Goal: Find specific page/section: Find specific page/section

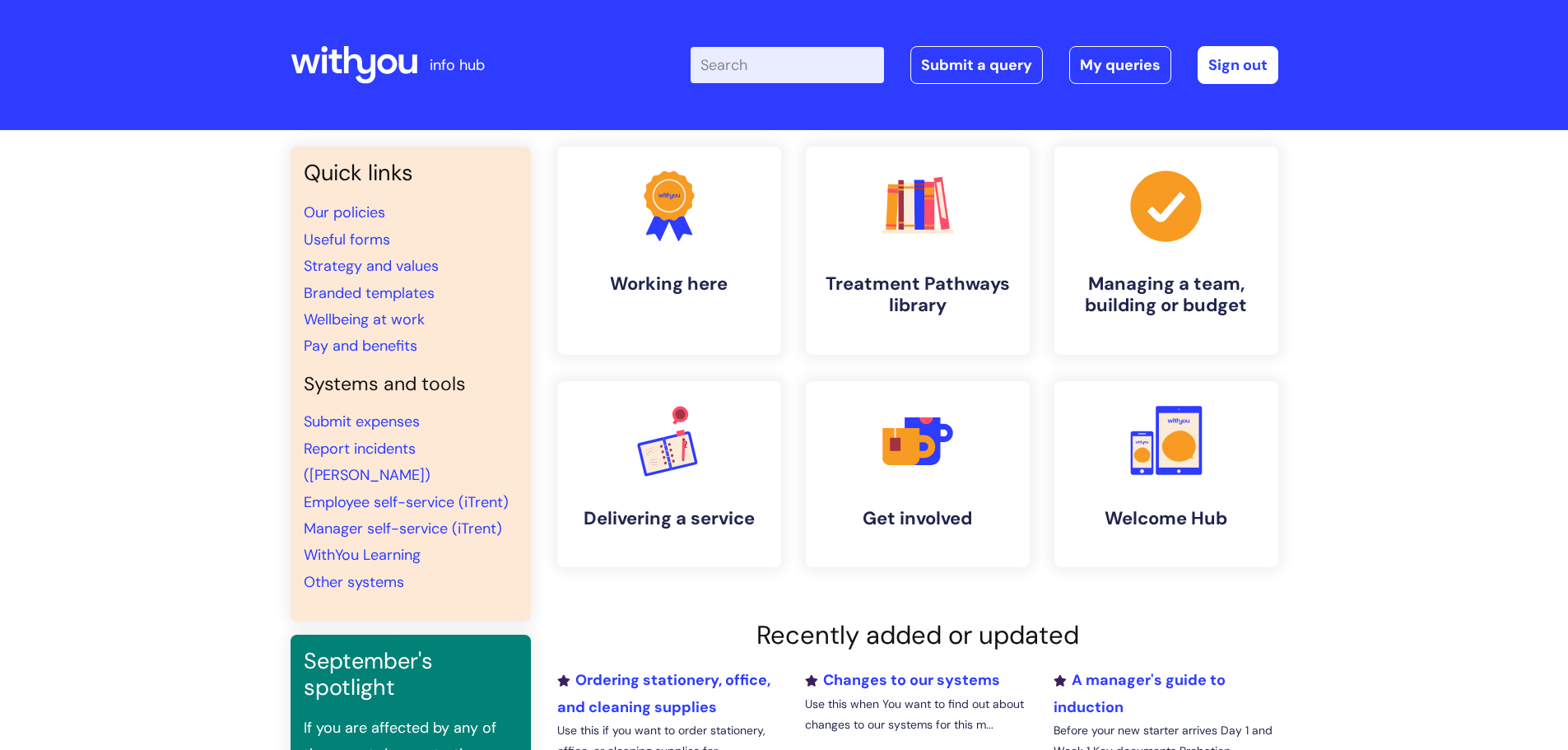
click at [735, 73] on input "Enter your search term here..." at bounding box center [787, 64] width 194 height 36
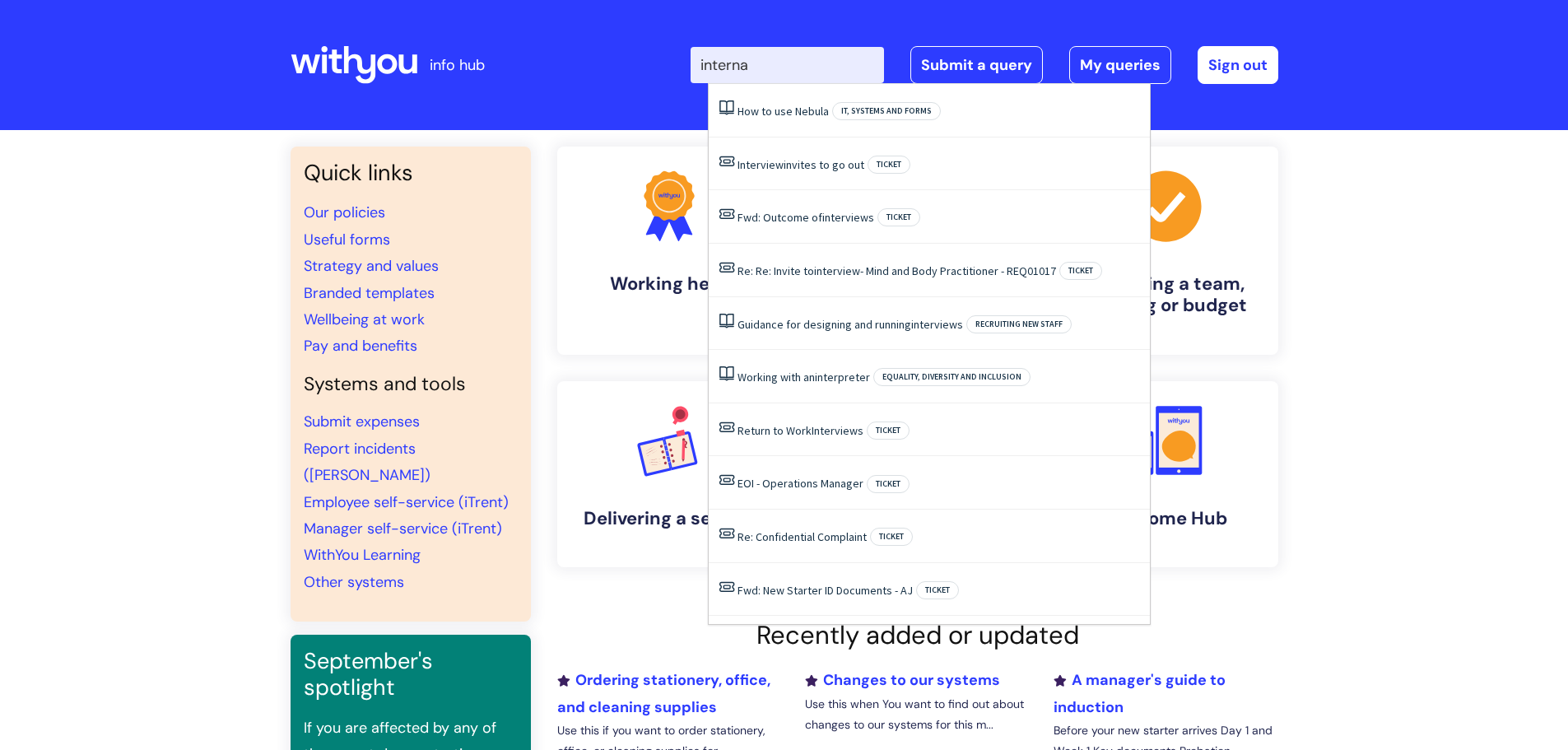
type input "internal"
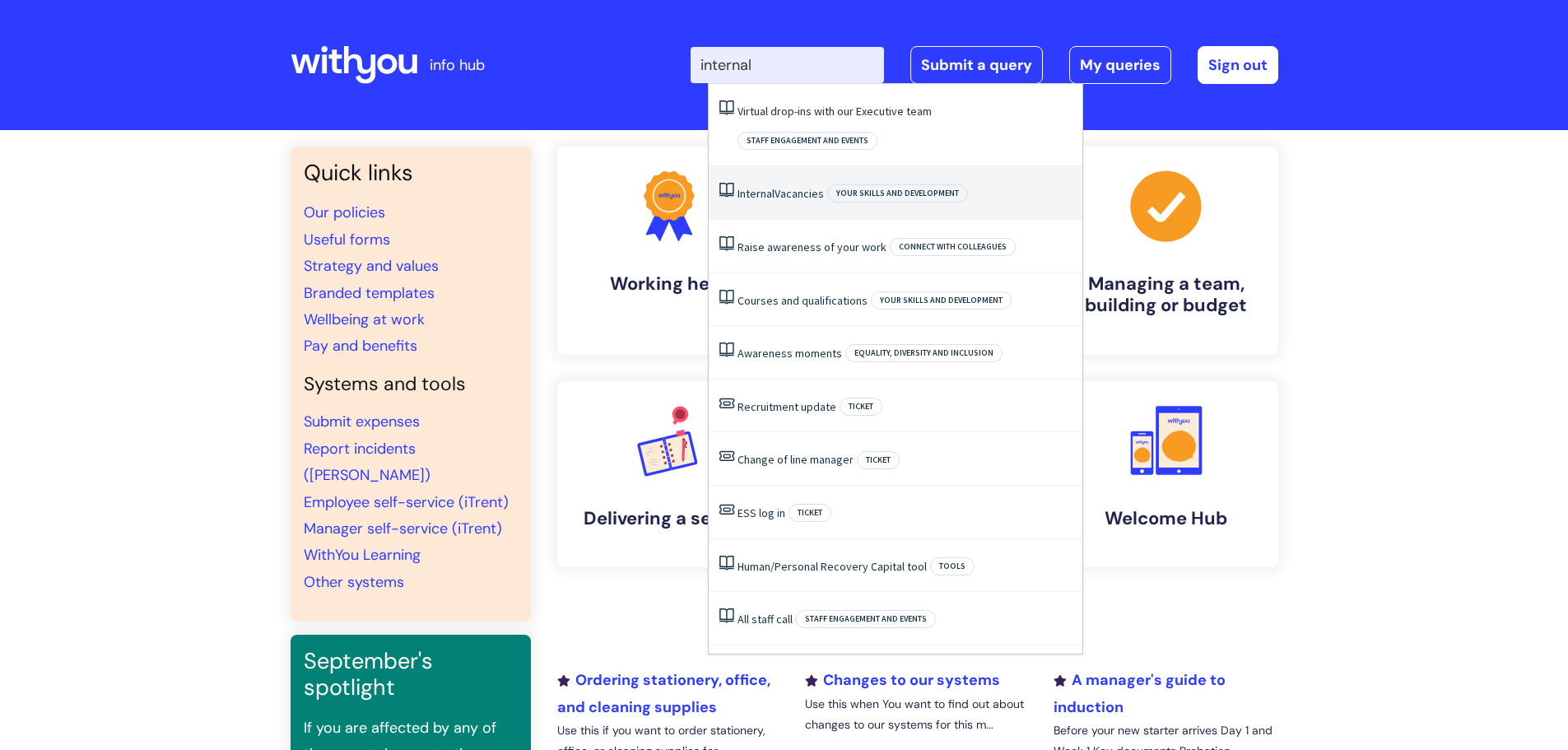
click at [778, 186] on link "Internal Vacancies" at bounding box center [780, 194] width 86 height 15
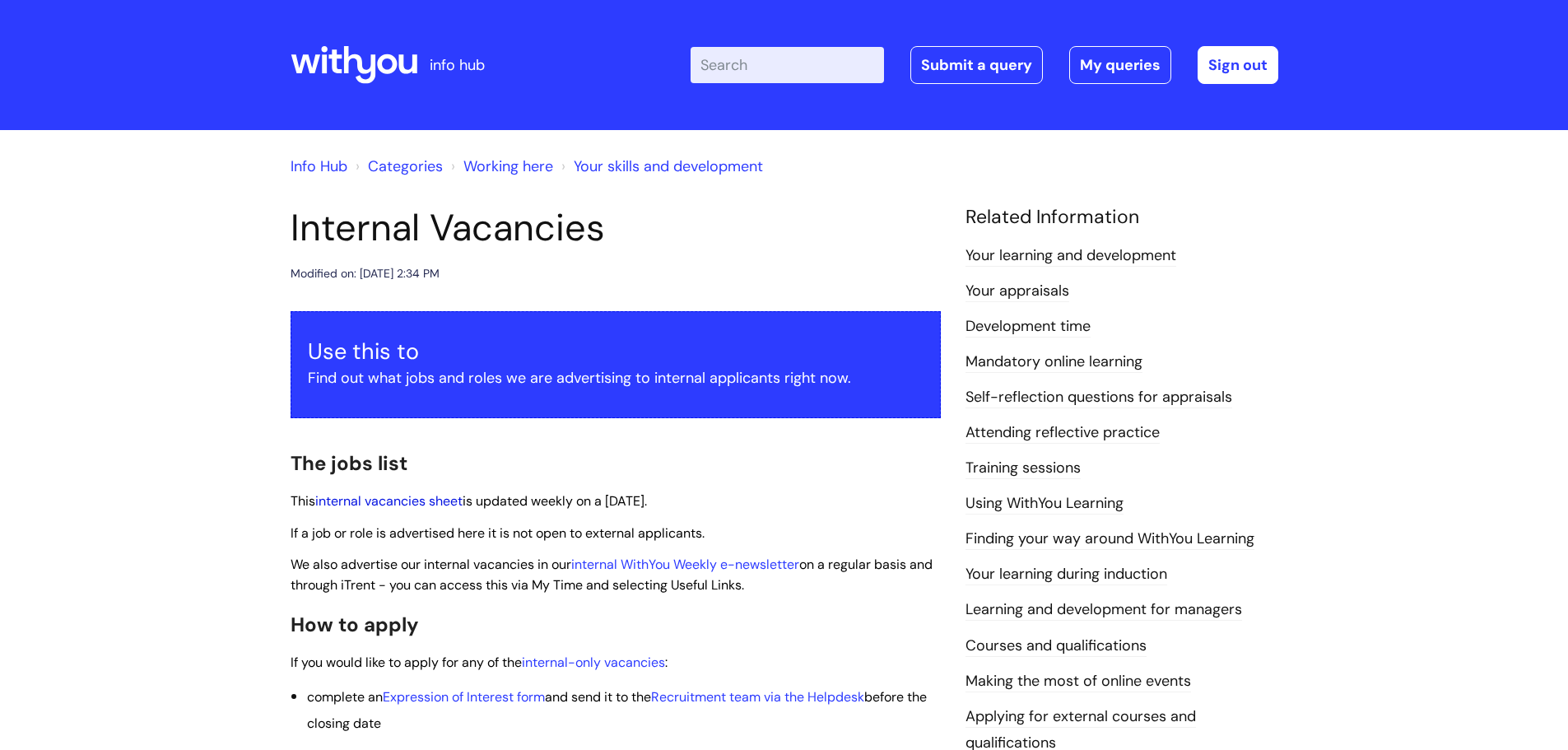
click at [382, 504] on link "internal vacancies sheet" at bounding box center [388, 500] width 147 height 17
